Goal: Information Seeking & Learning: Learn about a topic

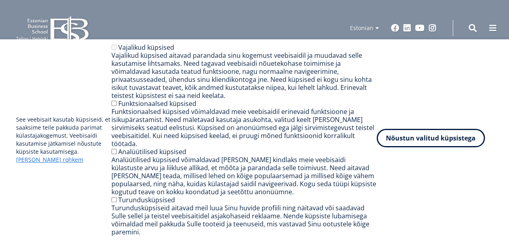
click at [431, 145] on button "Nõustun valitud küpsistega" at bounding box center [430, 138] width 108 height 18
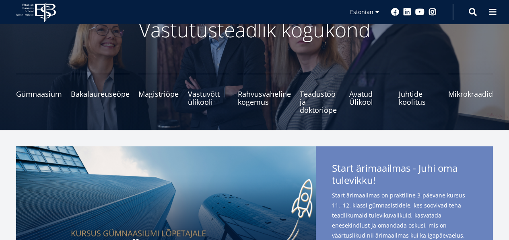
scroll to position [121, 0]
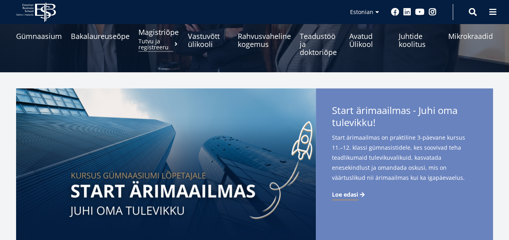
click at [154, 36] on span "Magistriõpe Tutvu ja registreeru" at bounding box center [158, 32] width 41 height 8
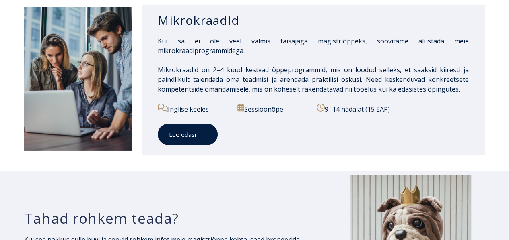
scroll to position [1242, 0]
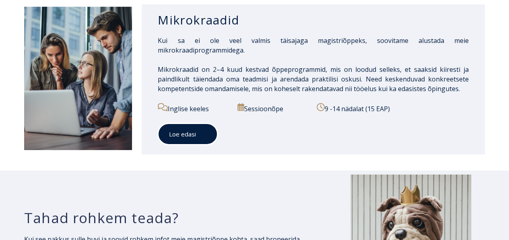
click at [205, 132] on icon at bounding box center [204, 134] width 3 height 5
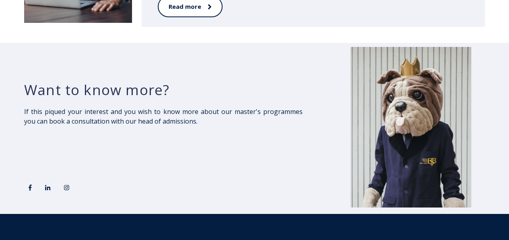
scroll to position [1407, 0]
